Goal: Check status

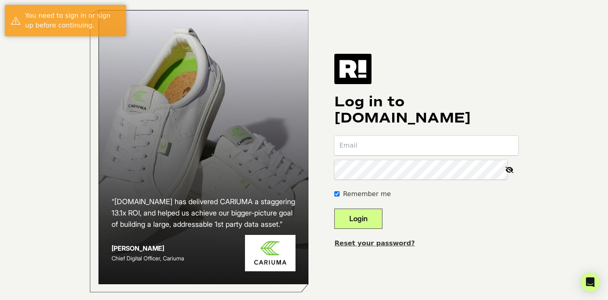
type input "[EMAIL_ADDRESS][DOMAIN_NAME]"
click at [369, 225] on button "Login" at bounding box center [359, 219] width 48 height 20
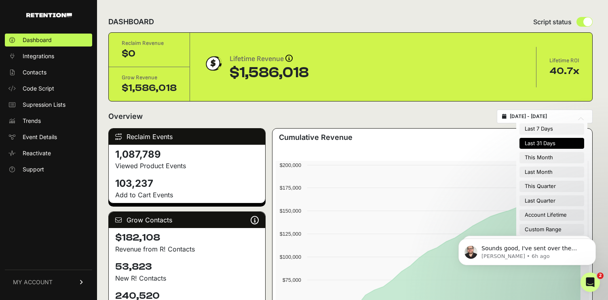
click at [569, 116] on input "2025-08-20 - 2025-09-19" at bounding box center [549, 116] width 78 height 6
click at [539, 170] on li "Last Month" at bounding box center [552, 172] width 65 height 11
type input "2025-08-01 - 2025-08-31"
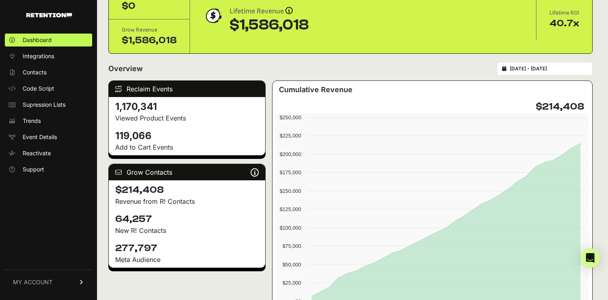
scroll to position [75, 0]
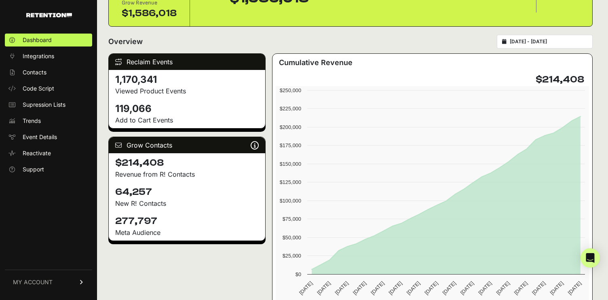
drag, startPoint x: 151, startPoint y: 192, endPoint x: 101, endPoint y: 192, distance: 50.6
click at [101, 192] on div "DASHBOARD Script status Reclaim Revenue $0 Grow Revenue $1,586,018 Lifetime Rev…" at bounding box center [350, 262] width 507 height 674
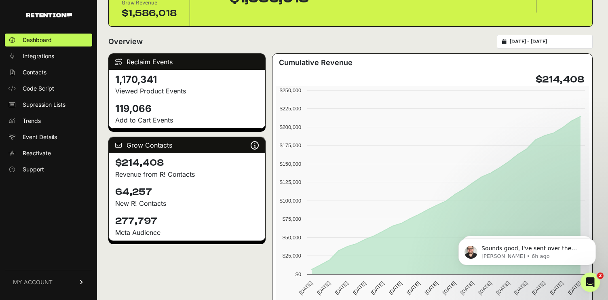
scroll to position [0, 0]
copy h4 "64,257"
drag, startPoint x: 159, startPoint y: 223, endPoint x: 96, endPoint y: 224, distance: 62.3
click at [96, 224] on div "Dashboard Integrations Contacts Code Script Supression Lists Trends Event Detai…" at bounding box center [304, 262] width 608 height 674
click at [142, 216] on h4 "277,797" at bounding box center [187, 221] width 144 height 13
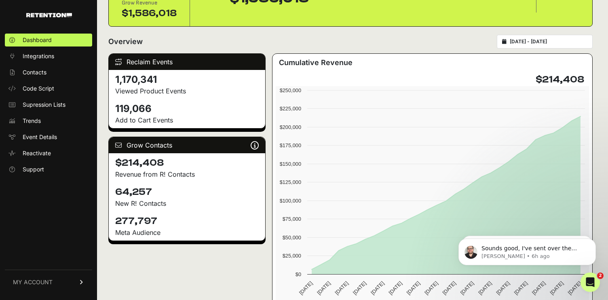
drag, startPoint x: 153, startPoint y: 220, endPoint x: 115, endPoint y: 220, distance: 37.6
click at [115, 220] on h4 "277,797" at bounding box center [187, 221] width 144 height 13
copy h4 "277,797"
